Goal: Transaction & Acquisition: Purchase product/service

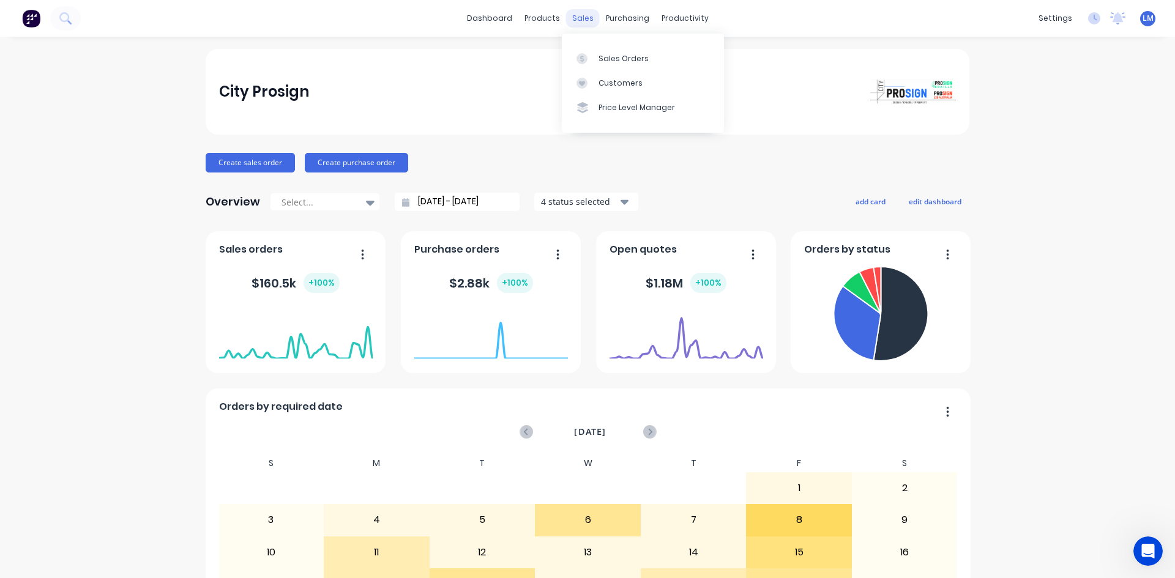
click at [566, 17] on div "sales" at bounding box center [583, 18] width 34 height 18
click at [606, 61] on div "Sales Orders" at bounding box center [623, 58] width 50 height 11
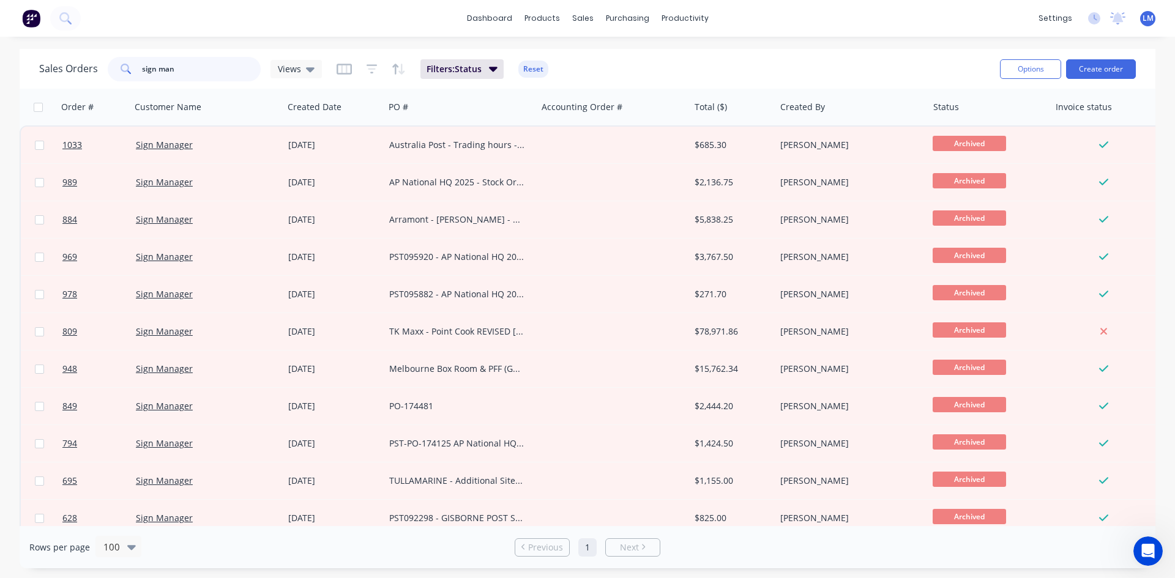
drag, startPoint x: 188, startPoint y: 67, endPoint x: 118, endPoint y: 64, distance: 69.8
click at [104, 62] on div "Sales Orders sign man Views" at bounding box center [180, 69] width 283 height 24
click at [481, 72] on button "Filters: Status" at bounding box center [461, 69] width 83 height 20
click at [290, 69] on span "Views" at bounding box center [289, 68] width 23 height 13
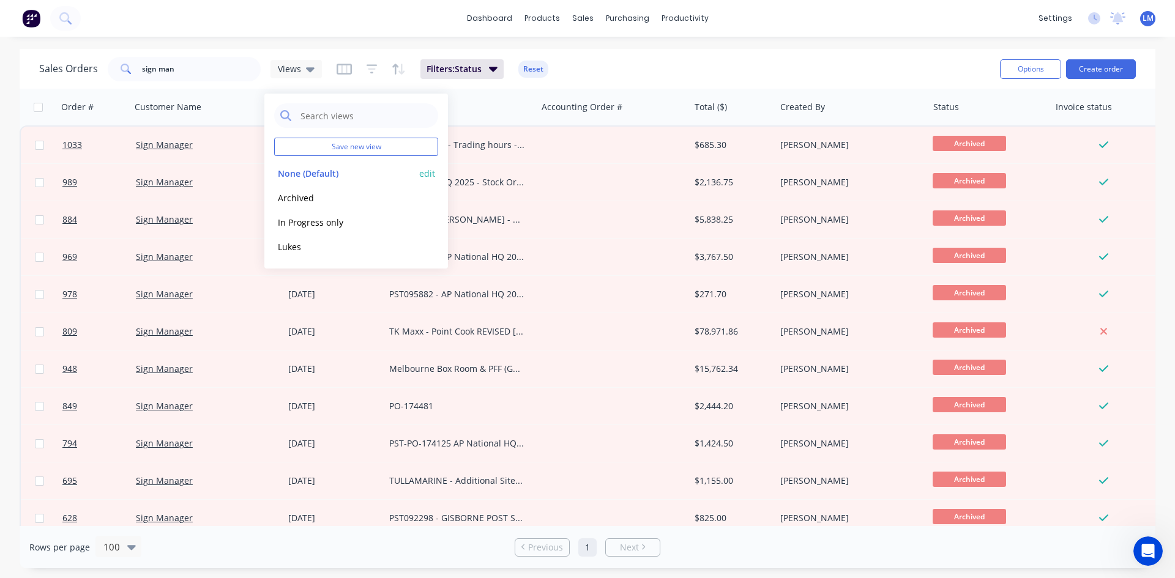
click at [313, 174] on button "None (Default)" at bounding box center [344, 173] width 140 height 14
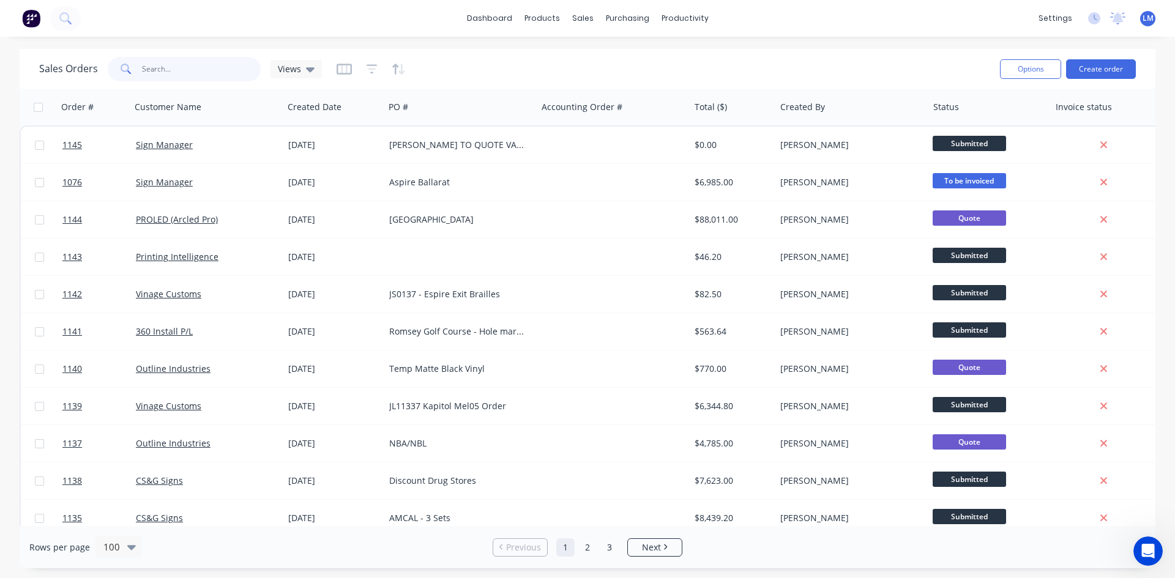
click at [211, 64] on input "sign man" at bounding box center [201, 69] width 119 height 24
click at [124, 70] on icon at bounding box center [126, 69] width 11 height 11
drag, startPoint x: 188, startPoint y: 68, endPoint x: 116, endPoint y: 83, distance: 74.3
click at [103, 66] on div "Sales Orders sign man Views" at bounding box center [180, 69] width 283 height 24
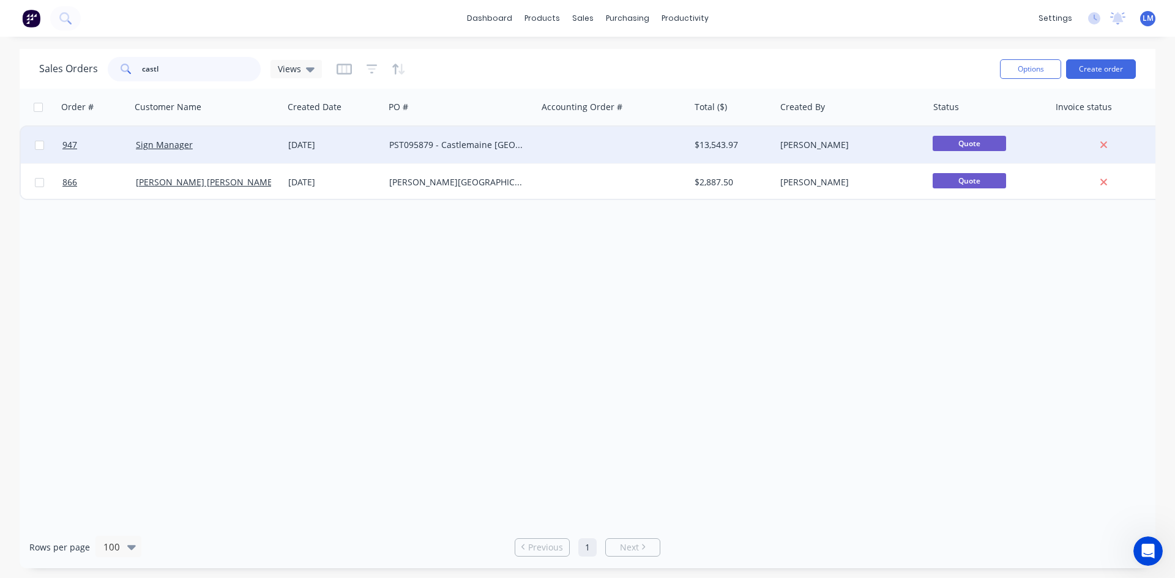
type input "castl"
click at [351, 146] on div "[DATE]" at bounding box center [333, 145] width 91 height 12
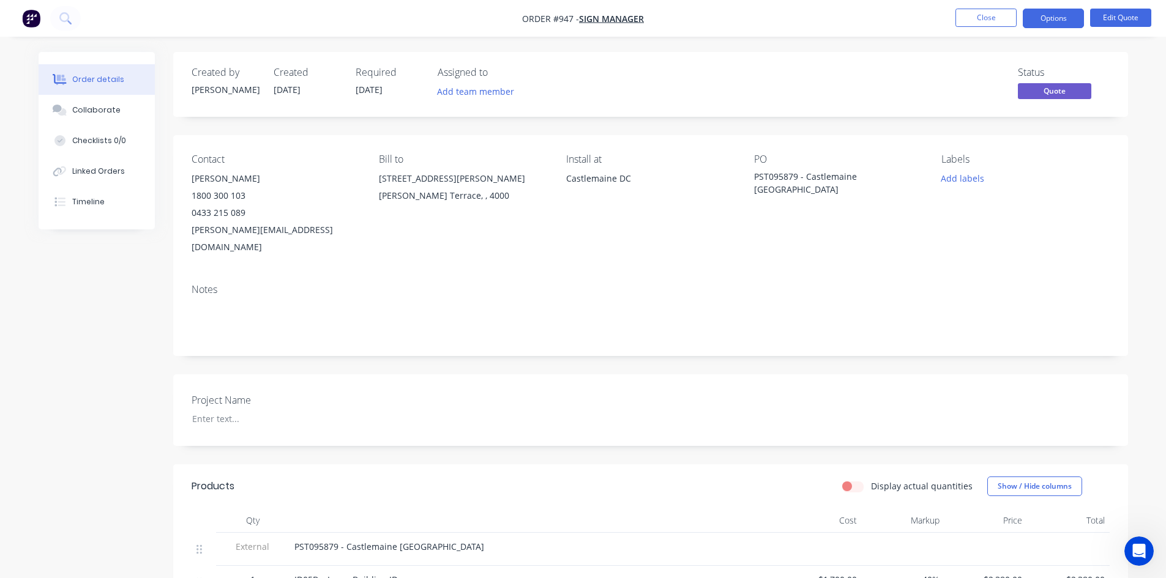
click at [381, 87] on span "[DATE]" at bounding box center [369, 90] width 27 height 12
click at [1118, 18] on button "Edit Quote" at bounding box center [1120, 18] width 61 height 18
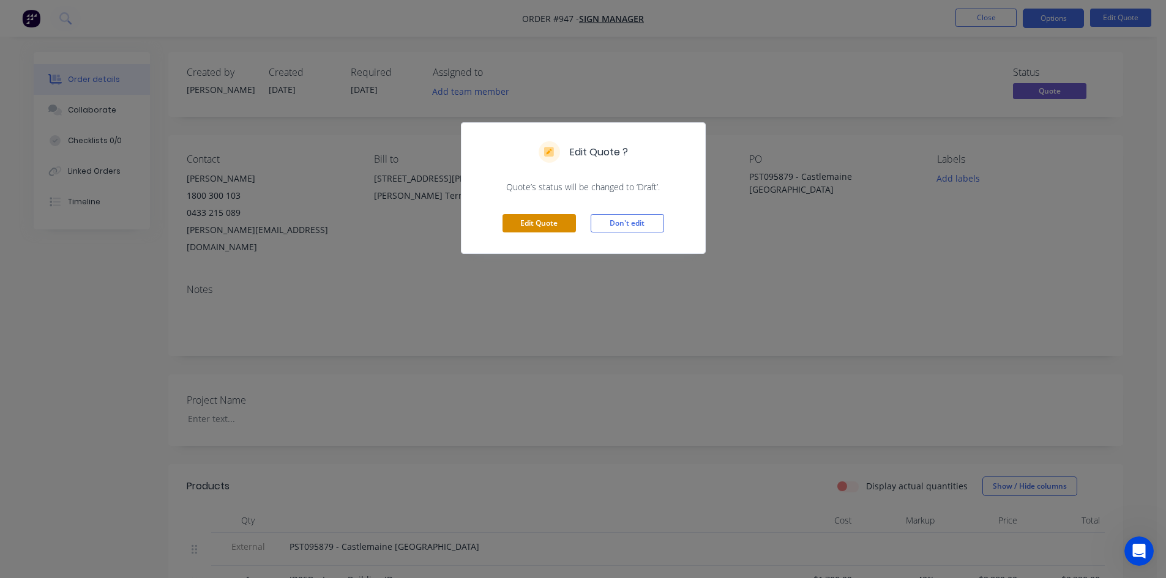
click at [535, 219] on button "Edit Quote" at bounding box center [538, 223] width 73 height 18
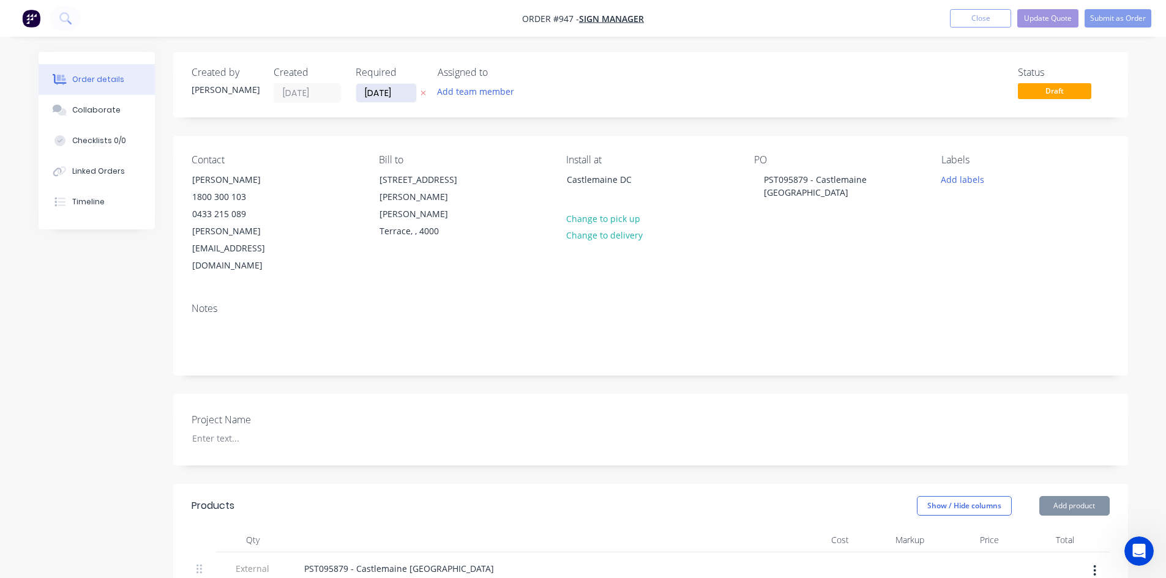
click at [404, 90] on input "[DATE]" at bounding box center [386, 93] width 60 height 18
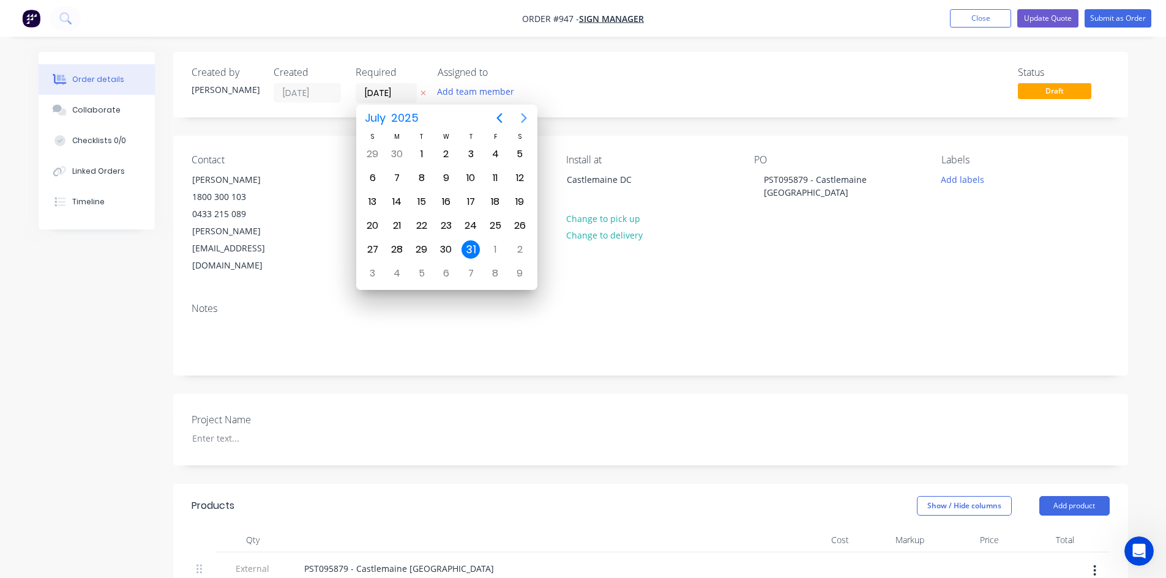
click at [522, 119] on icon "Next page" at bounding box center [523, 118] width 15 height 15
click at [424, 251] on div "30" at bounding box center [421, 249] width 18 height 18
type input "[DATE]"
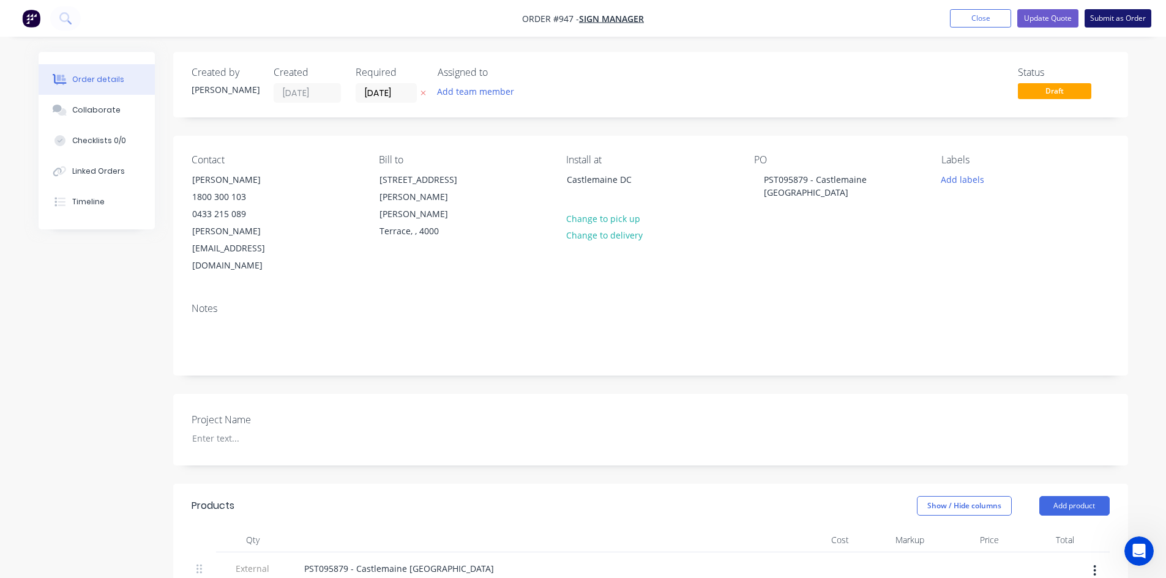
click at [1114, 22] on button "Submit as Order" at bounding box center [1117, 18] width 67 height 18
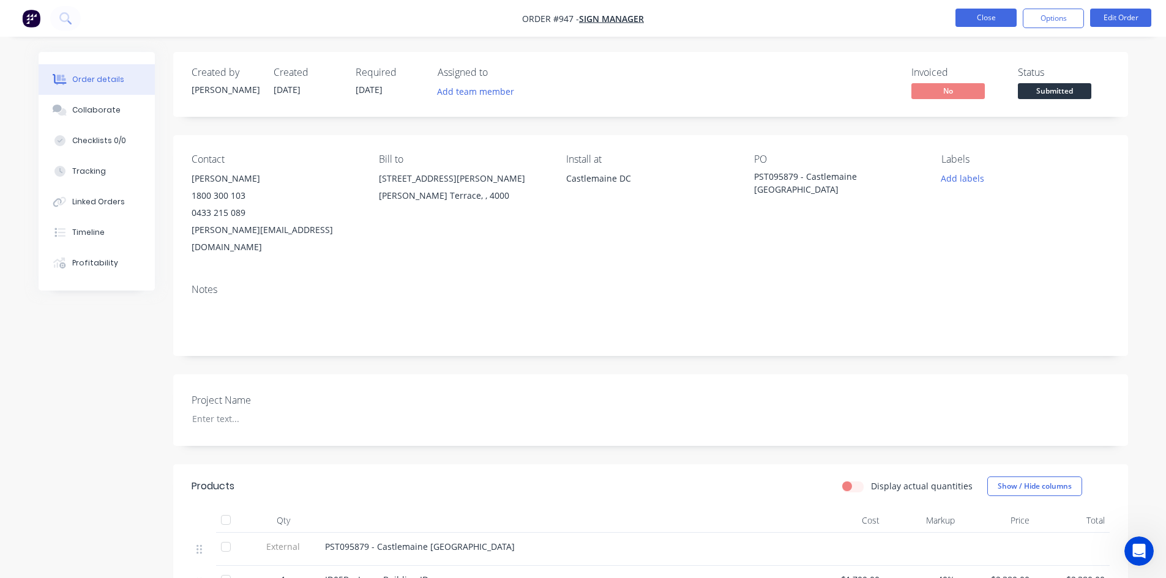
click at [990, 13] on button "Close" at bounding box center [985, 18] width 61 height 18
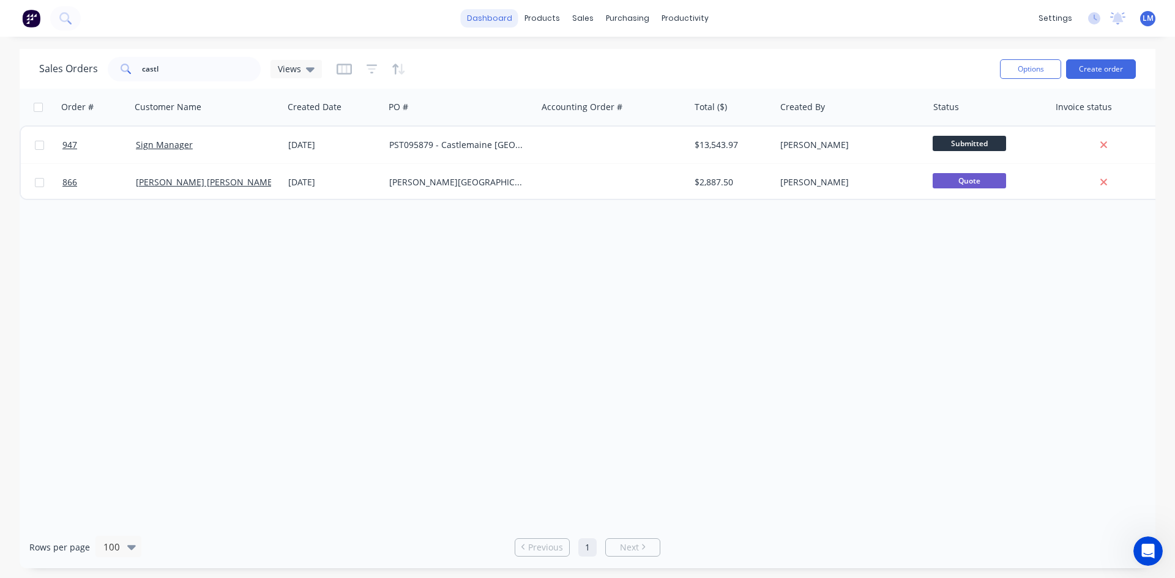
click at [489, 13] on link "dashboard" at bounding box center [490, 18] width 58 height 18
